Goal: Find specific page/section: Find specific page/section

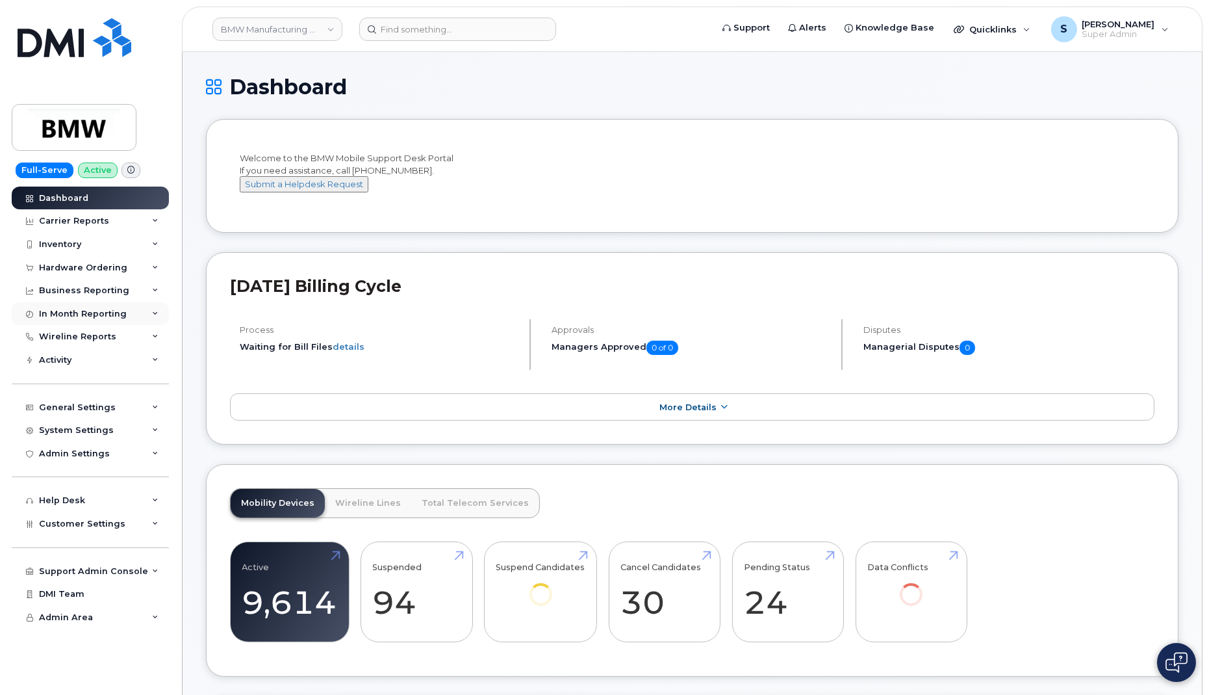
click at [109, 315] on div "In Month Reporting" at bounding box center [83, 314] width 88 height 10
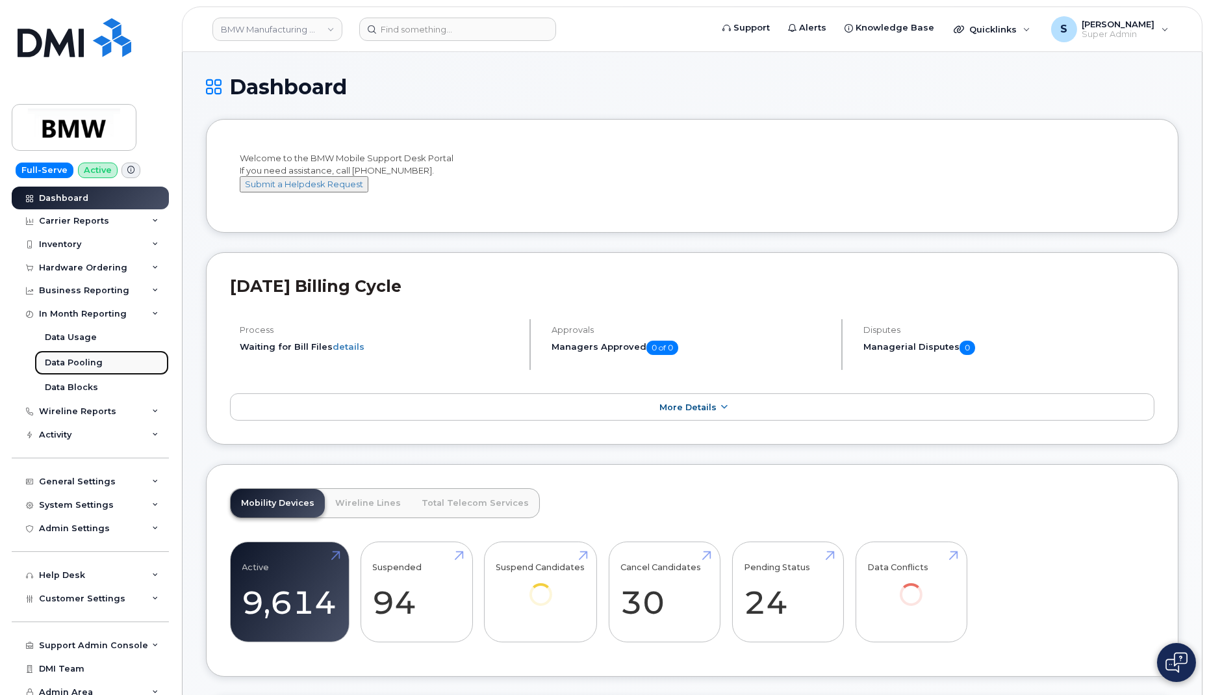
click at [91, 363] on div "Data Pooling" at bounding box center [74, 363] width 58 height 12
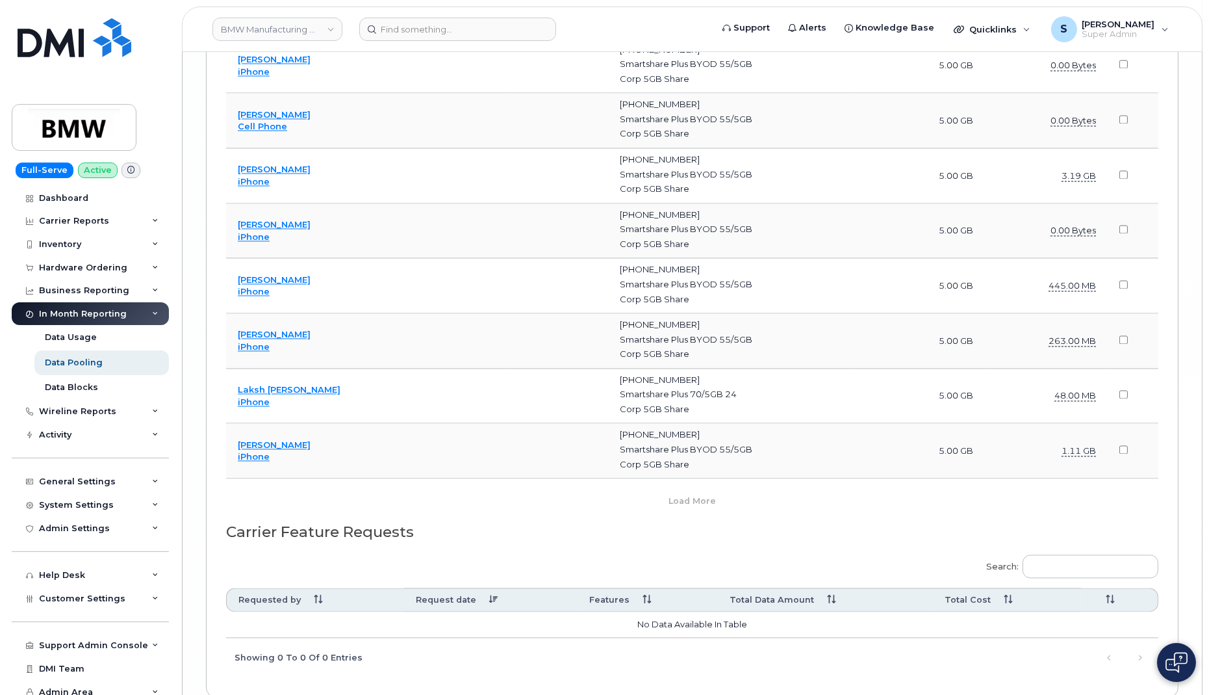
scroll to position [5538, 0]
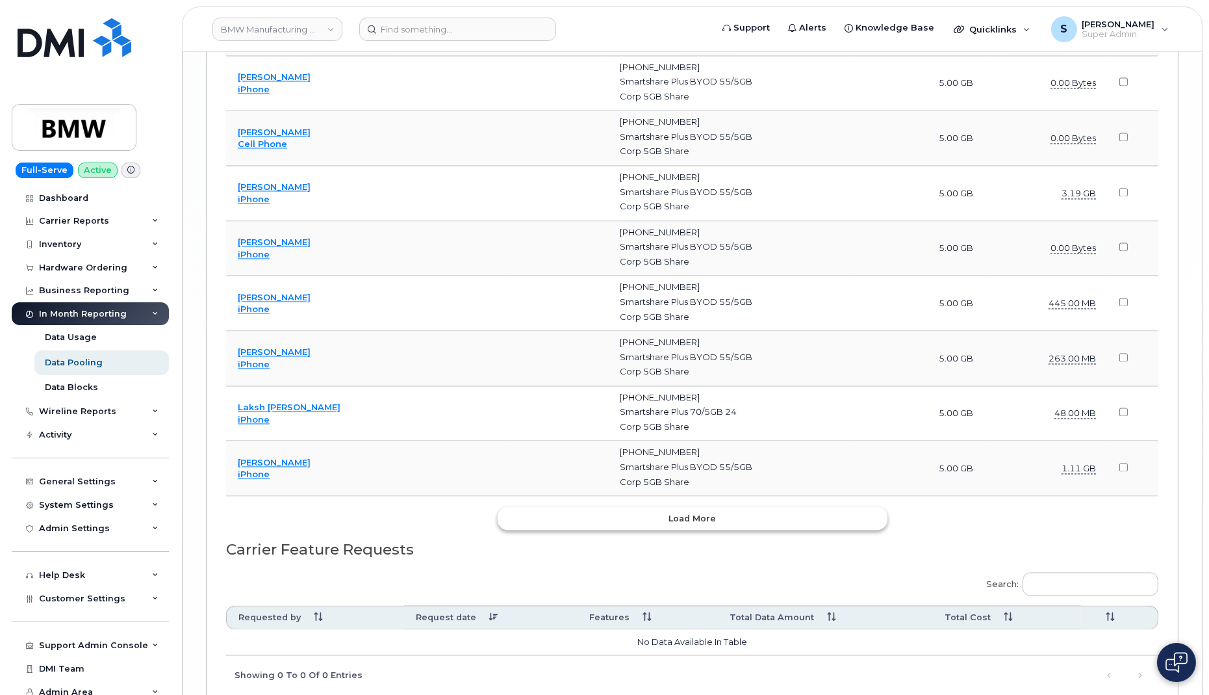
click at [685, 512] on span "Load more" at bounding box center [692, 518] width 47 height 12
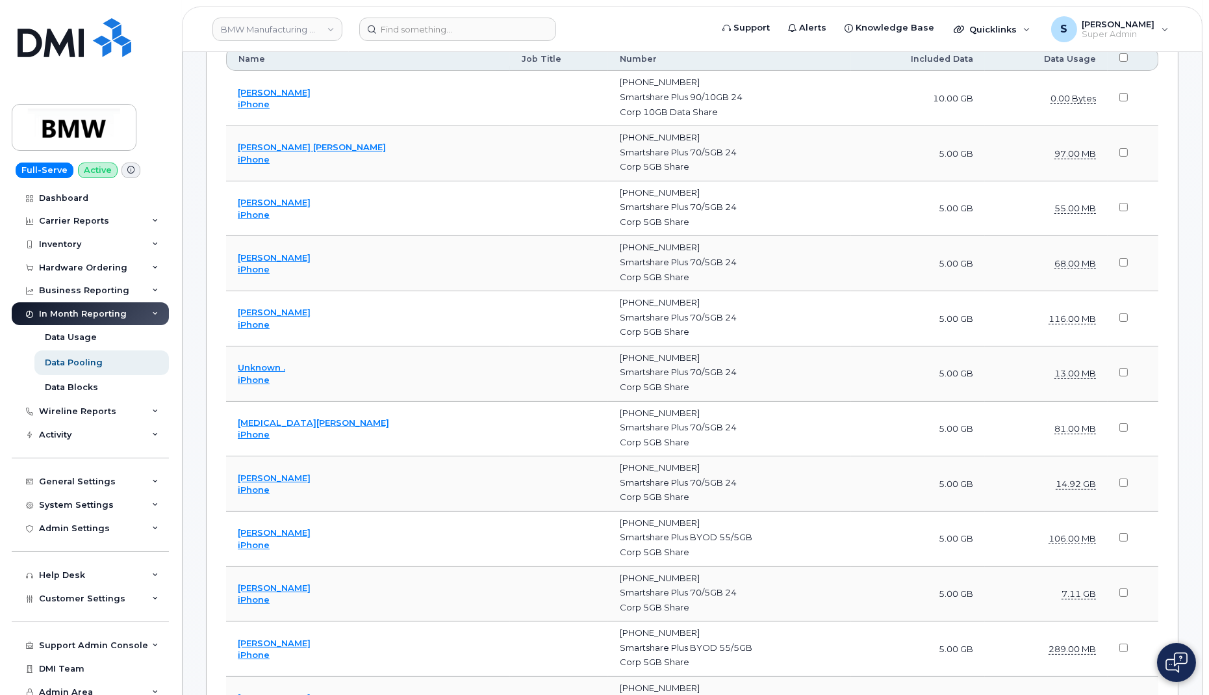
scroll to position [0, 0]
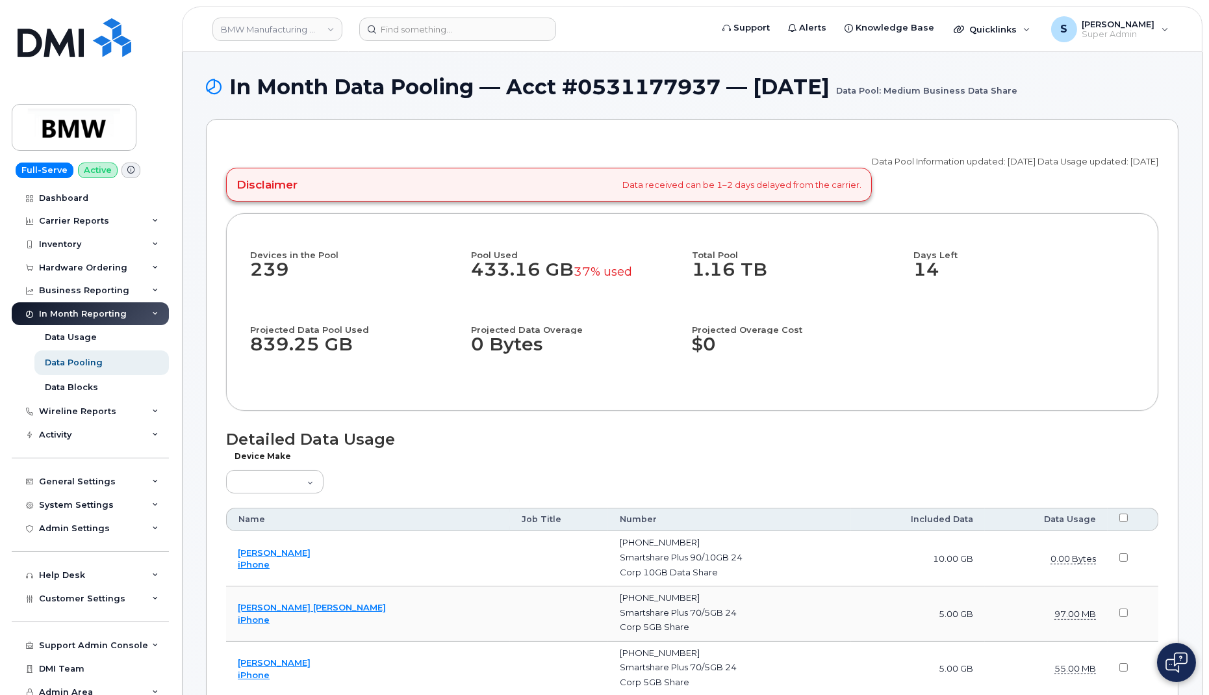
click at [307, 553] on td "Nicolas Leduc iPhone" at bounding box center [368, 558] width 284 height 55
